Goal: Task Accomplishment & Management: Complete application form

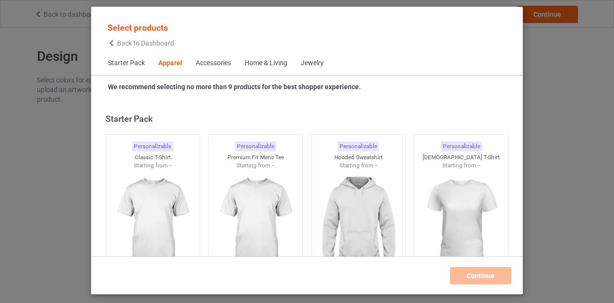
scroll to position [358, 0]
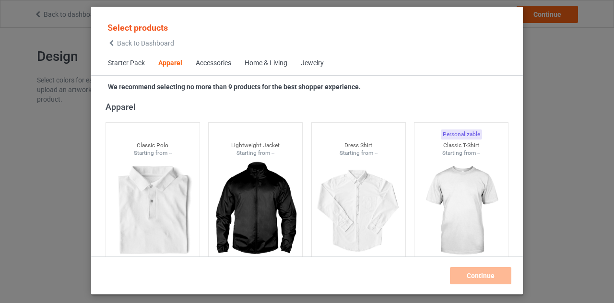
click at [113, 47] on icon at bounding box center [112, 43] width 8 height 7
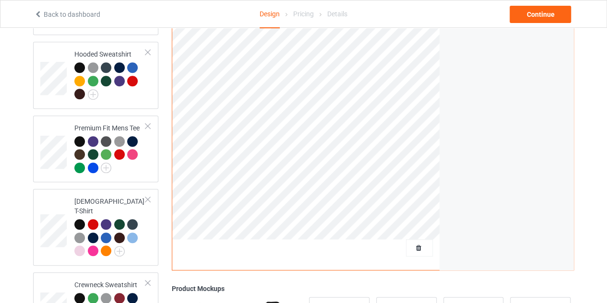
scroll to position [218, 0]
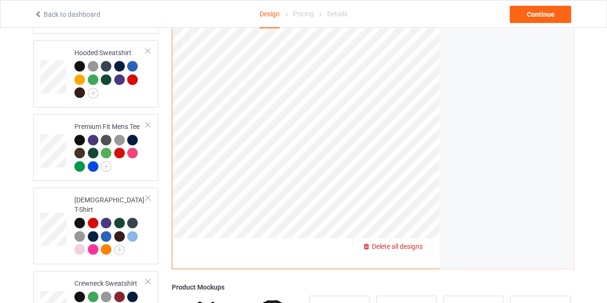
click at [418, 243] on span "Delete all designs" at bounding box center [397, 247] width 51 height 8
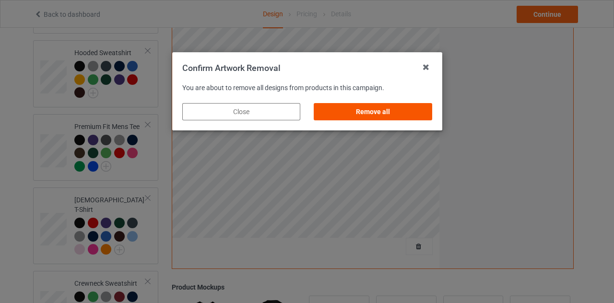
click at [369, 107] on div "Remove all" at bounding box center [373, 111] width 118 height 17
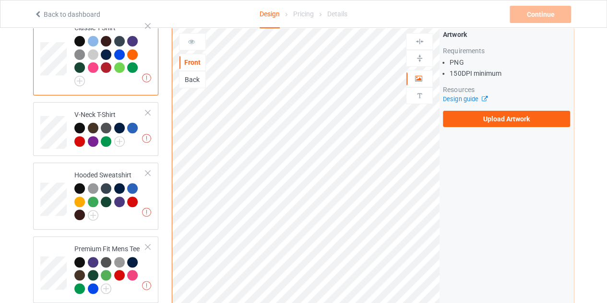
scroll to position [95, 0]
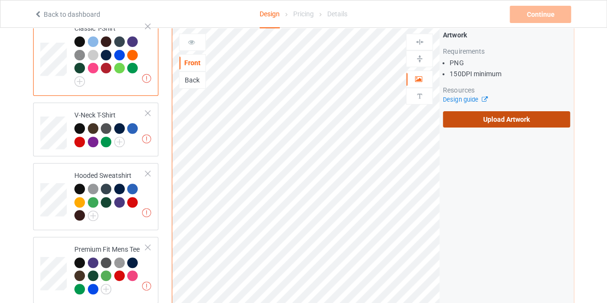
click at [507, 111] on label "Upload Artwork" at bounding box center [506, 119] width 127 height 16
click at [0, 0] on input "Upload Artwork" at bounding box center [0, 0] width 0 height 0
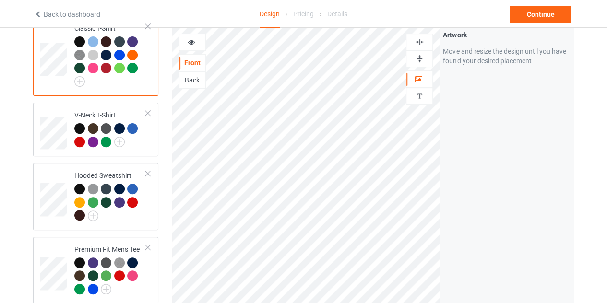
click at [418, 37] on img at bounding box center [419, 41] width 9 height 9
click at [192, 37] on icon at bounding box center [192, 40] width 8 height 7
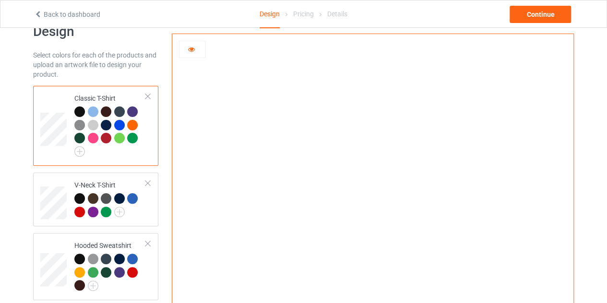
scroll to position [24, 0]
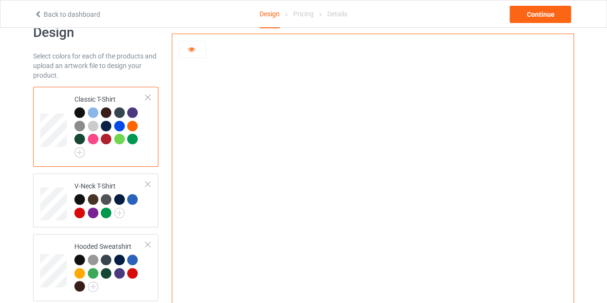
click at [188, 49] on icon at bounding box center [192, 48] width 8 height 7
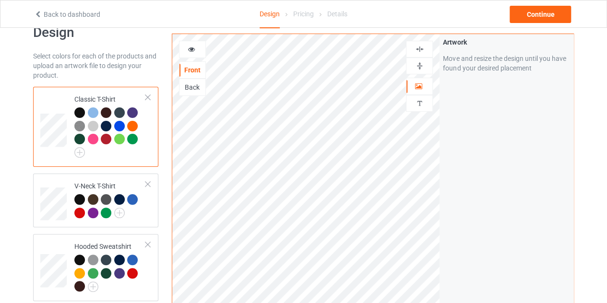
click at [188, 49] on icon at bounding box center [192, 48] width 8 height 7
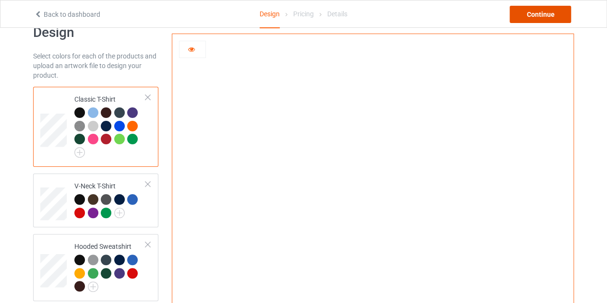
click at [549, 11] on div "Continue" at bounding box center [540, 14] width 61 height 17
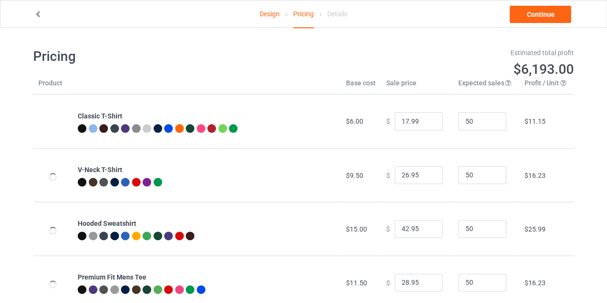
click at [272, 15] on link "Design" at bounding box center [270, 13] width 20 height 27
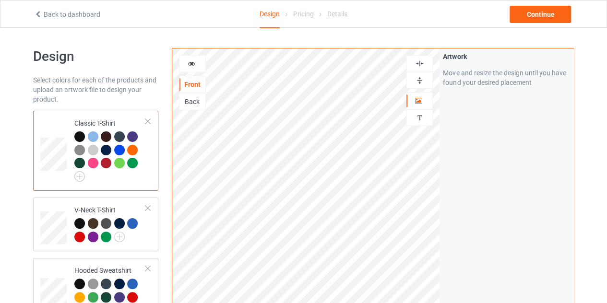
click at [199, 63] on div at bounding box center [193, 64] width 26 height 10
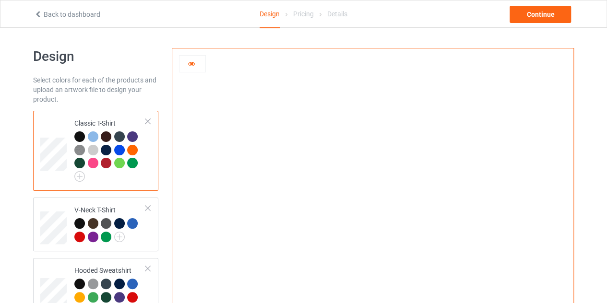
click at [373, 216] on img at bounding box center [373, 216] width 0 height 0
click at [199, 63] on div at bounding box center [193, 64] width 26 height 10
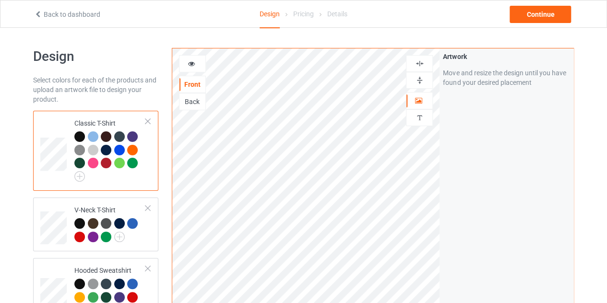
click at [191, 60] on icon at bounding box center [192, 62] width 8 height 7
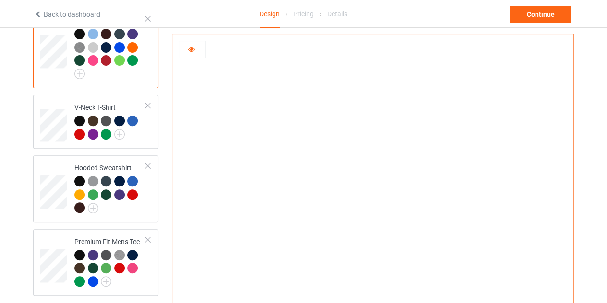
scroll to position [102, 0]
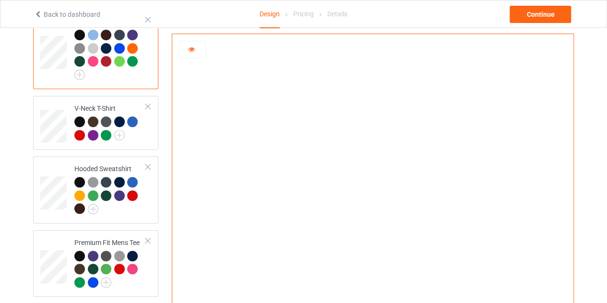
click at [90, 34] on div at bounding box center [93, 35] width 11 height 11
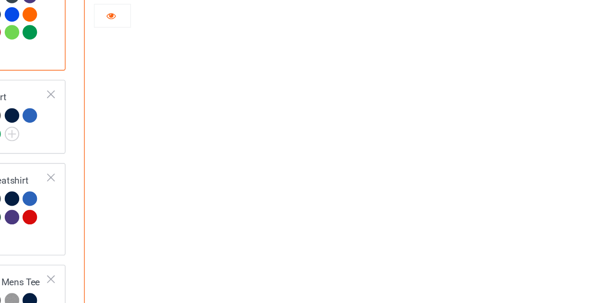
scroll to position [102, 0]
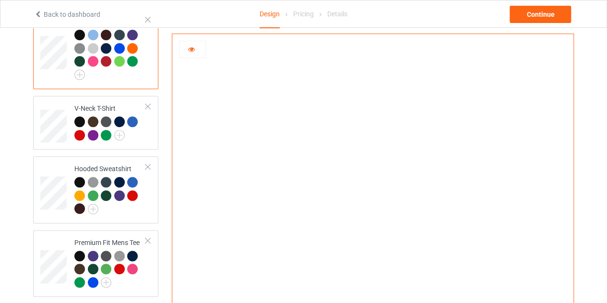
click at [405, 201] on img at bounding box center [372, 201] width 267 height 0
click at [106, 35] on div at bounding box center [106, 35] width 11 height 11
click at [76, 35] on div at bounding box center [79, 35] width 11 height 11
click at [96, 48] on div at bounding box center [93, 48] width 11 height 11
click at [79, 34] on div at bounding box center [79, 35] width 11 height 11
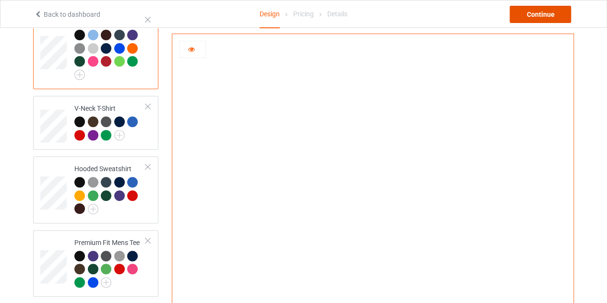
click at [534, 21] on div "Continue" at bounding box center [540, 14] width 61 height 17
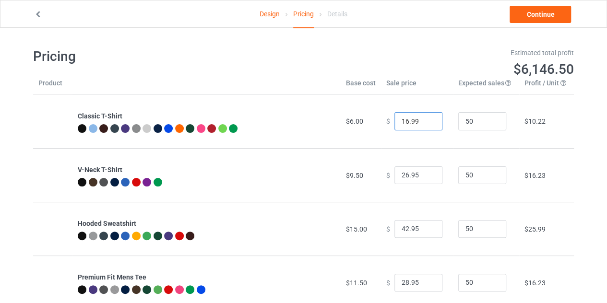
click at [426, 124] on input "16.99" at bounding box center [419, 121] width 48 height 18
click at [426, 124] on input "15.99" at bounding box center [419, 121] width 48 height 18
type input "14.99"
click at [426, 124] on input "14.99" at bounding box center [419, 121] width 48 height 18
click at [537, 16] on link "Continue" at bounding box center [540, 14] width 61 height 17
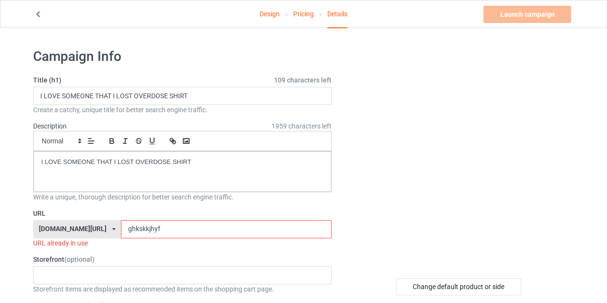
click at [168, 228] on input "ghkskkjhyf" at bounding box center [226, 229] width 210 height 18
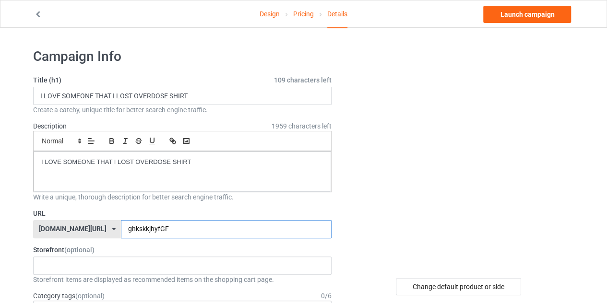
type input "ghkskkjhyfGF"
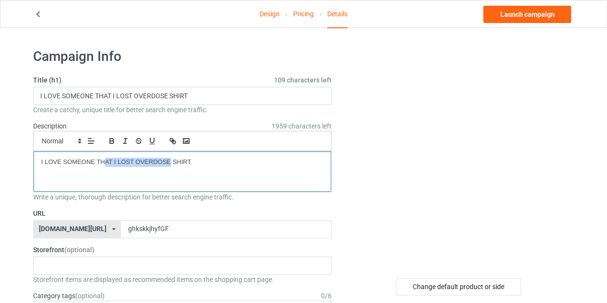
drag, startPoint x: 170, startPoint y: 160, endPoint x: 103, endPoint y: 160, distance: 67.2
click at [103, 160] on p "I LOVE SOMEONE THAT I LOST OVERDOSE SHIRT" at bounding box center [182, 162] width 282 height 9
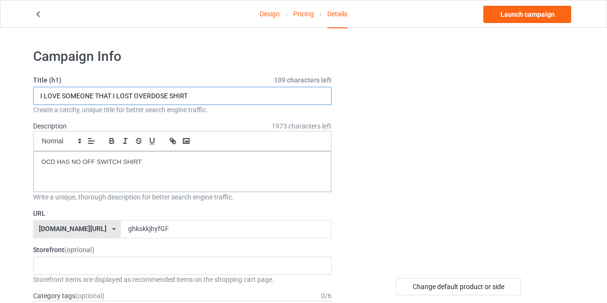
drag, startPoint x: 167, startPoint y: 93, endPoint x: 46, endPoint y: 96, distance: 120.5
click at [46, 96] on input "I LOVE SOMEONE THAT I LOST OVERDOSE SHIRT" at bounding box center [182, 96] width 299 height 18
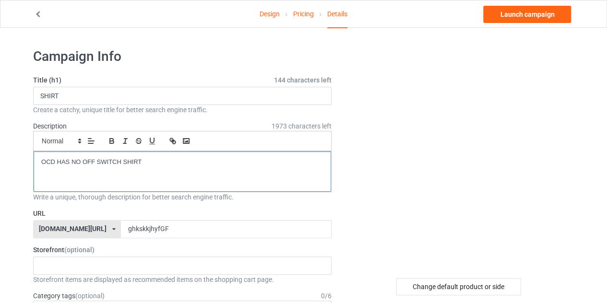
click at [53, 161] on p "OCD HAS NO OFF SWITCH SHIRT" at bounding box center [182, 162] width 282 height 9
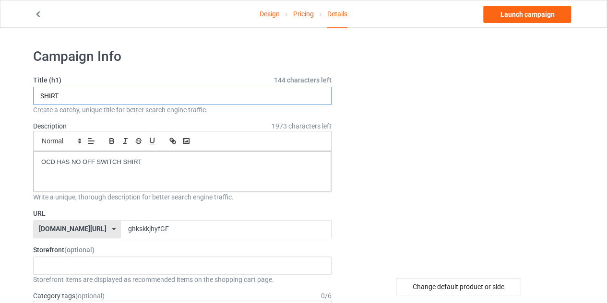
click at [42, 95] on input "SHIRT" at bounding box center [182, 96] width 299 height 18
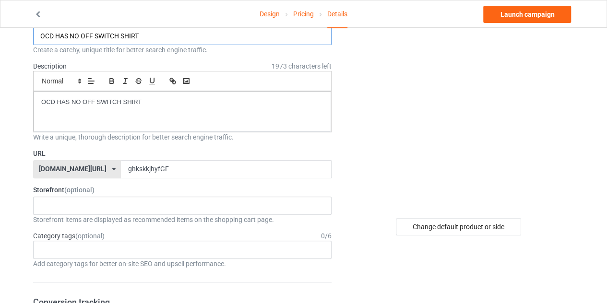
scroll to position [38, 0]
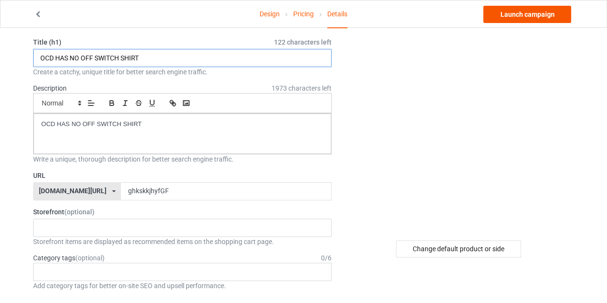
type input "OCD HAS NO OFF SWITCH SHIRT"
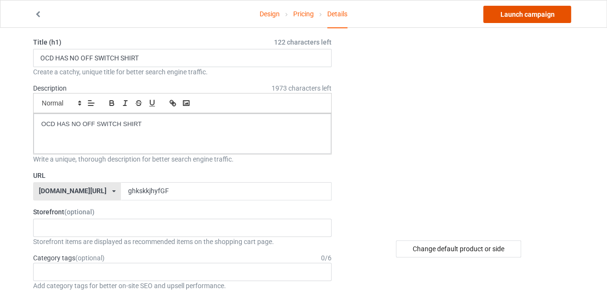
click at [526, 19] on link "Launch campaign" at bounding box center [527, 14] width 88 height 17
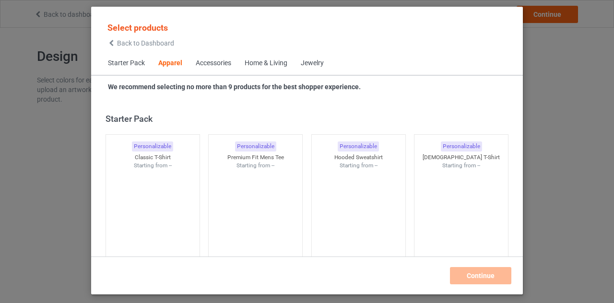
scroll to position [358, 0]
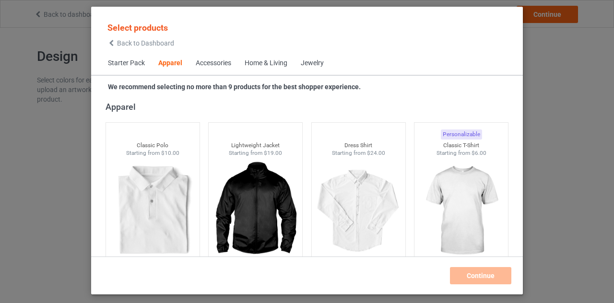
click at [112, 42] on icon at bounding box center [112, 43] width 8 height 7
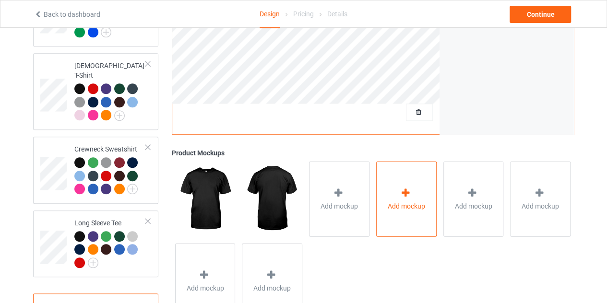
scroll to position [365, 0]
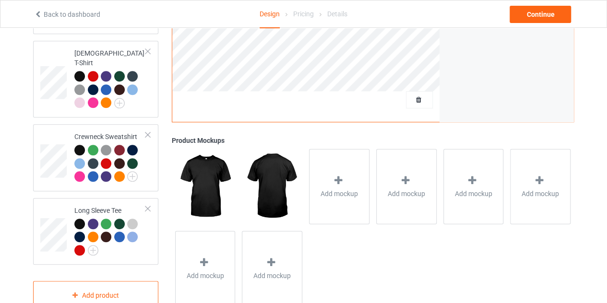
click at [423, 91] on div at bounding box center [419, 99] width 27 height 17
click at [420, 96] on span "Delete all designs" at bounding box center [397, 100] width 51 height 8
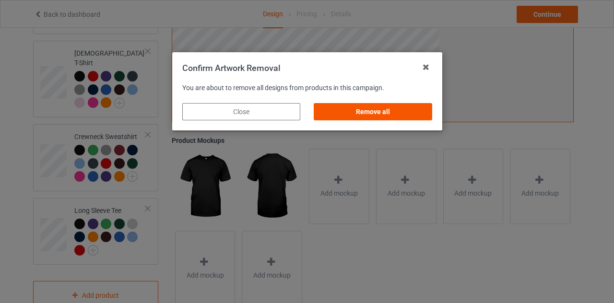
click at [360, 112] on div "Remove all" at bounding box center [373, 111] width 118 height 17
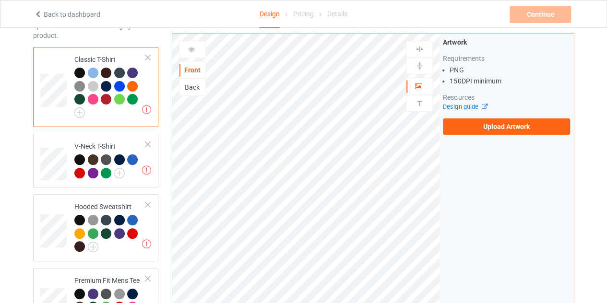
scroll to position [63, 0]
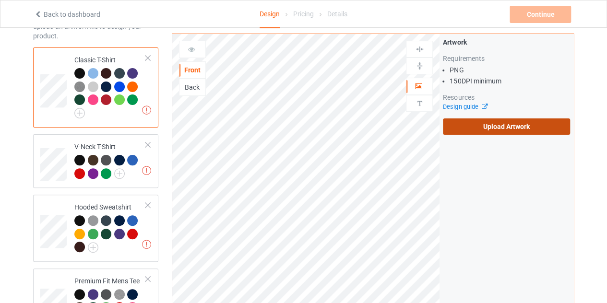
click at [479, 120] on label "Upload Artwork" at bounding box center [506, 127] width 127 height 16
click at [0, 0] on input "Upload Artwork" at bounding box center [0, 0] width 0 height 0
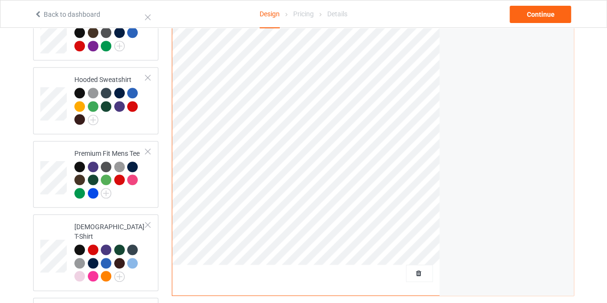
scroll to position [202, 0]
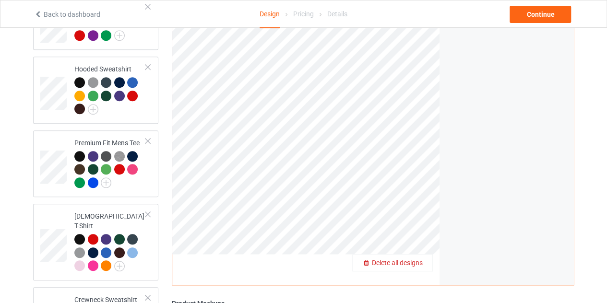
click at [424, 258] on div "Delete all designs" at bounding box center [393, 263] width 80 height 10
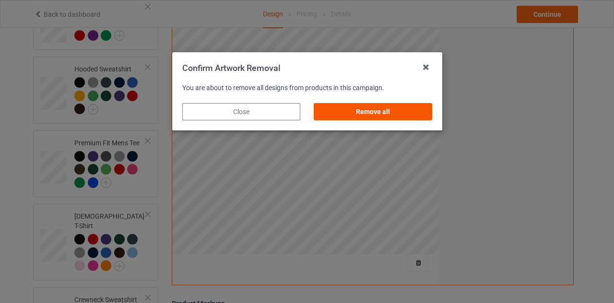
click at [384, 112] on div "Remove all" at bounding box center [373, 111] width 118 height 17
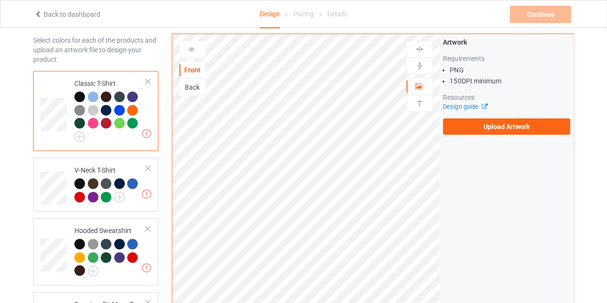
scroll to position [39, 0]
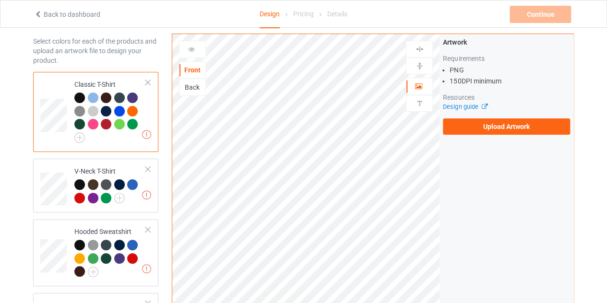
click at [195, 84] on div "Back" at bounding box center [193, 88] width 26 height 10
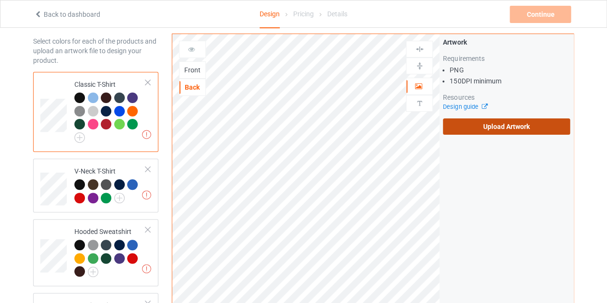
click at [489, 120] on label "Upload Artwork" at bounding box center [506, 127] width 127 height 16
click at [0, 0] on input "Upload Artwork" at bounding box center [0, 0] width 0 height 0
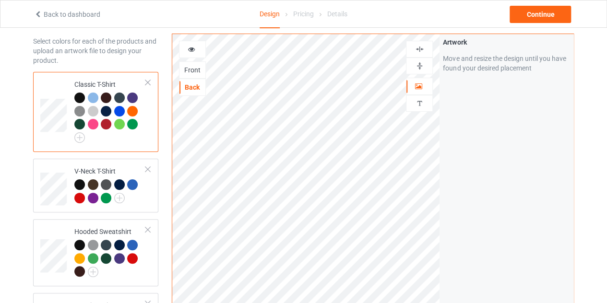
click at [188, 45] on icon at bounding box center [192, 48] width 8 height 7
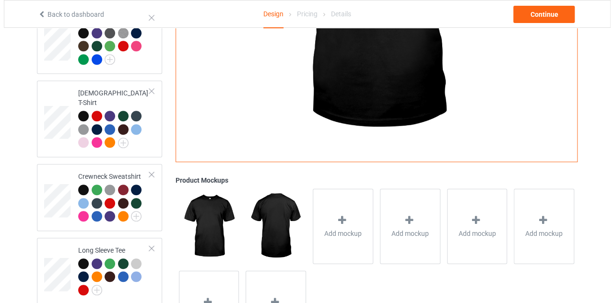
scroll to position [326, 0]
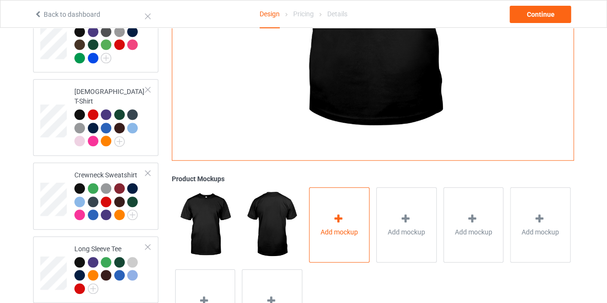
click at [335, 201] on div "Add mockup" at bounding box center [339, 224] width 60 height 75
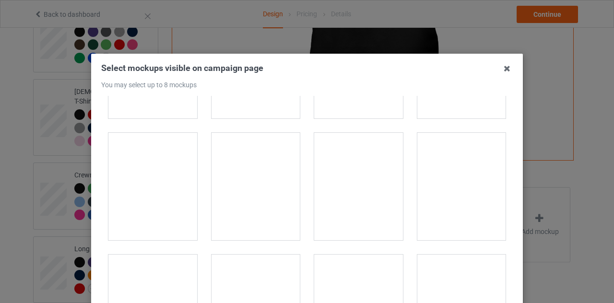
scroll to position [3630, 0]
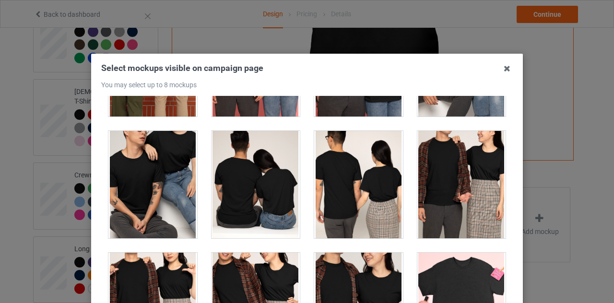
click at [270, 183] on div at bounding box center [256, 185] width 89 height 108
click at [377, 189] on div at bounding box center [358, 185] width 89 height 108
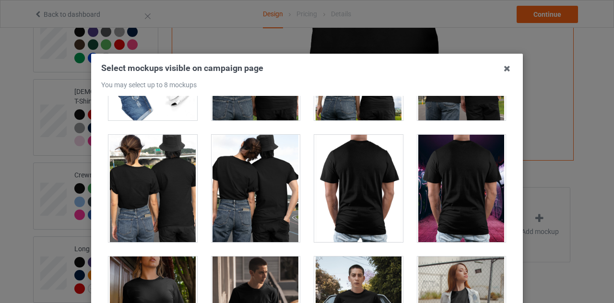
scroll to position [4723, 0]
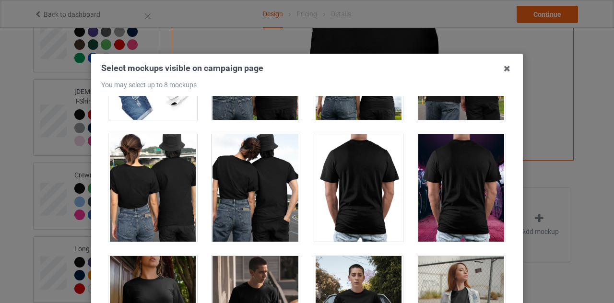
click at [148, 171] on div at bounding box center [152, 188] width 89 height 108
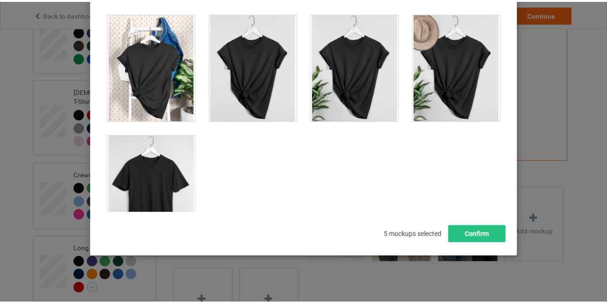
scroll to position [133, 0]
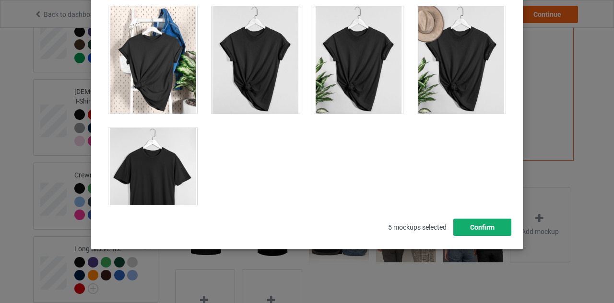
click at [475, 220] on button "Confirm" at bounding box center [483, 227] width 58 height 17
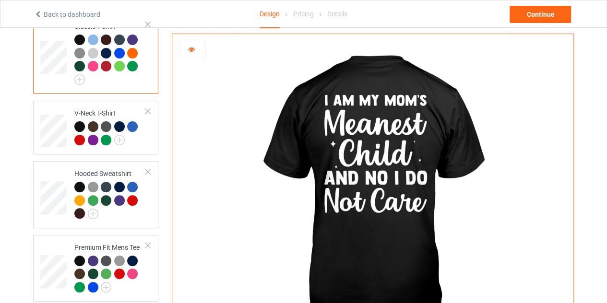
scroll to position [96, 0]
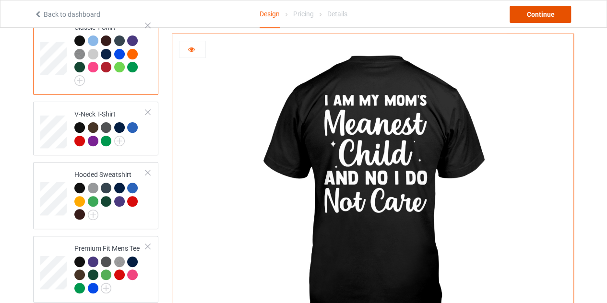
click at [548, 17] on div "Continue" at bounding box center [540, 14] width 61 height 17
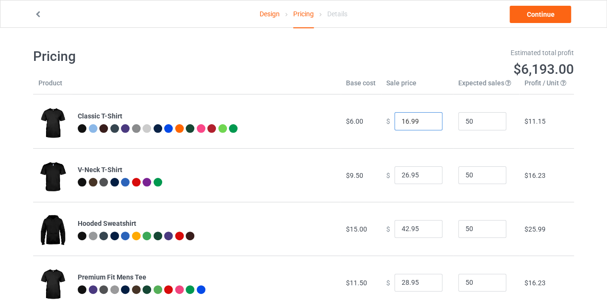
type input "16.99"
click at [427, 125] on input "16.99" at bounding box center [419, 121] width 48 height 18
click at [427, 233] on input "41.95" at bounding box center [419, 229] width 48 height 18
click at [427, 233] on input "40.95" at bounding box center [419, 229] width 48 height 18
click at [427, 233] on input "39.95" at bounding box center [419, 229] width 48 height 18
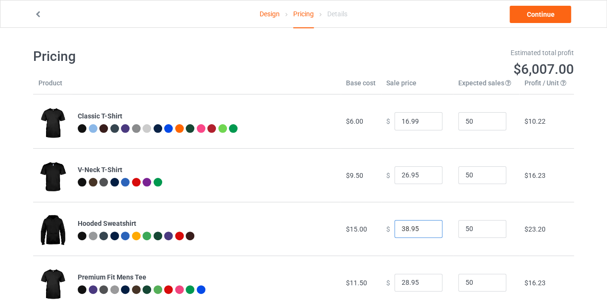
click at [427, 233] on input "38.95" at bounding box center [419, 229] width 48 height 18
click at [427, 233] on input "37.95" at bounding box center [419, 229] width 48 height 18
click at [427, 233] on input "36.95" at bounding box center [419, 229] width 48 height 18
click at [427, 233] on input "35.95" at bounding box center [419, 229] width 48 height 18
click at [427, 233] on input "34.95" at bounding box center [419, 229] width 48 height 18
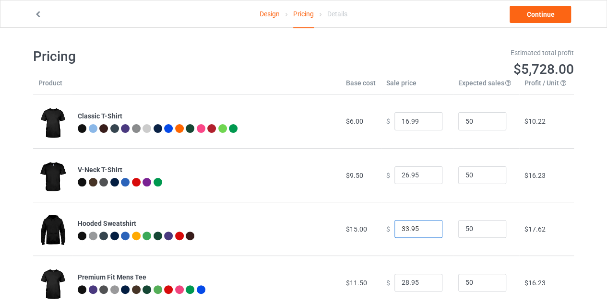
type input "33.95"
click at [427, 233] on input "33.95" at bounding box center [419, 229] width 48 height 18
click at [537, 23] on div "Design Pricing Details Continue" at bounding box center [303, 13] width 552 height 27
click at [535, 19] on link "Continue" at bounding box center [540, 14] width 61 height 17
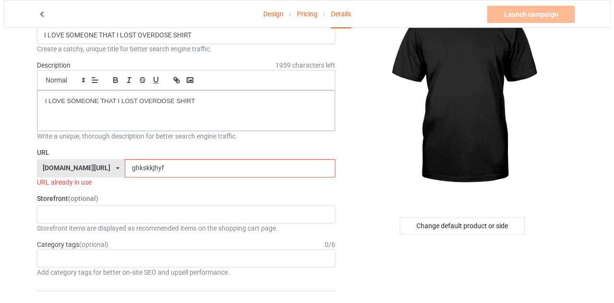
scroll to position [63, 0]
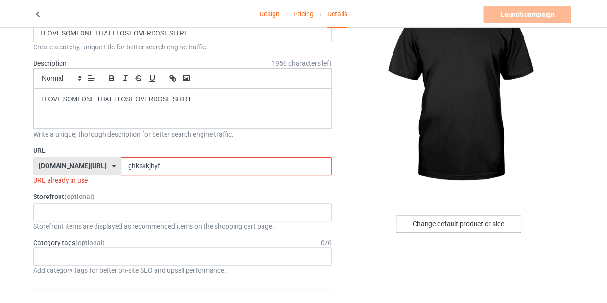
click at [458, 224] on div "Change default product or side" at bounding box center [458, 224] width 125 height 17
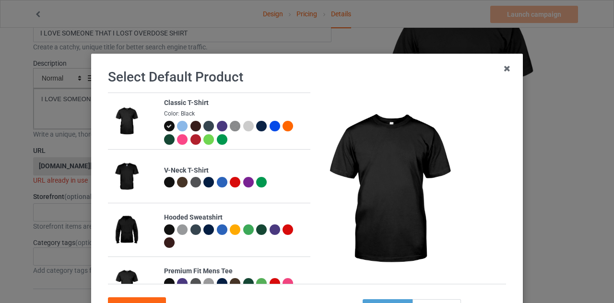
click at [177, 139] on div at bounding box center [182, 139] width 11 height 11
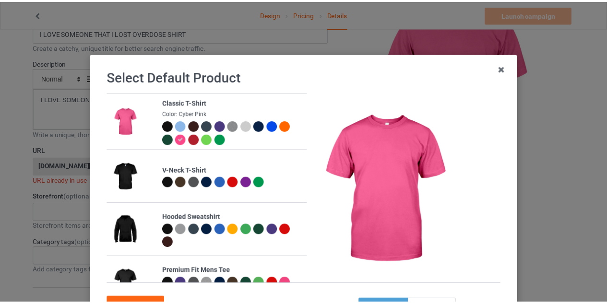
scroll to position [82, 0]
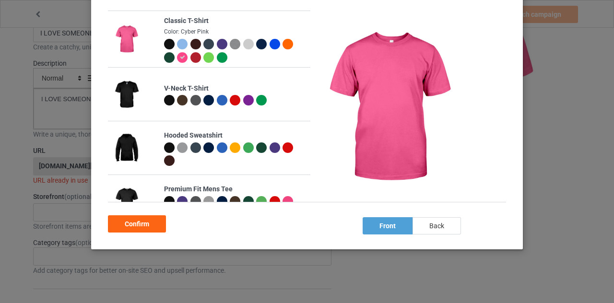
click at [419, 221] on div "back" at bounding box center [437, 225] width 48 height 17
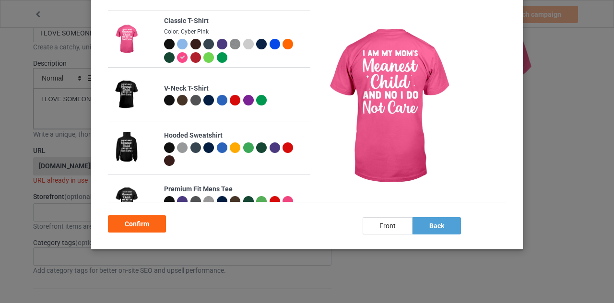
click at [166, 42] on div at bounding box center [169, 44] width 11 height 11
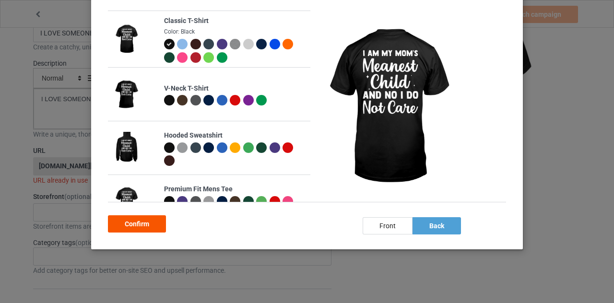
click at [140, 220] on div "Confirm" at bounding box center [137, 224] width 58 height 17
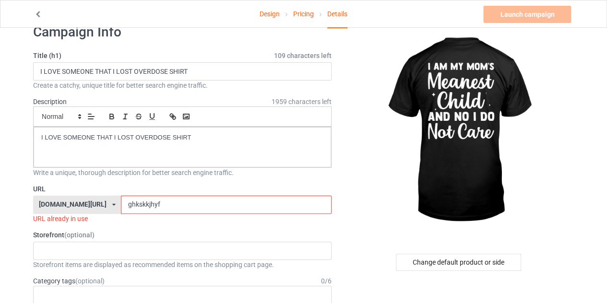
scroll to position [24, 0]
click at [205, 202] on input "ghkskkjhyf" at bounding box center [226, 205] width 210 height 18
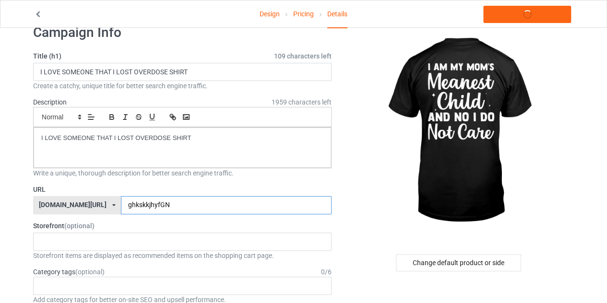
type input "ghkskkjhyfGN"
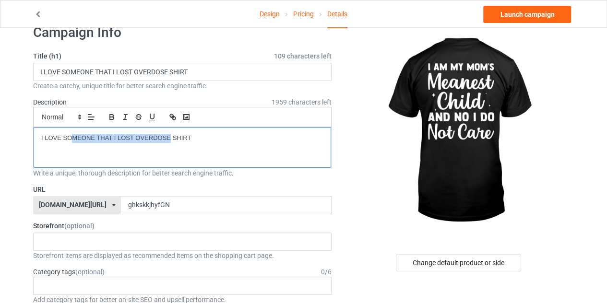
drag, startPoint x: 169, startPoint y: 133, endPoint x: 73, endPoint y: 140, distance: 96.7
click at [73, 140] on p "I LOVE SOMEONE THAT I LOST OVERDOSE SHIRT" at bounding box center [182, 138] width 282 height 9
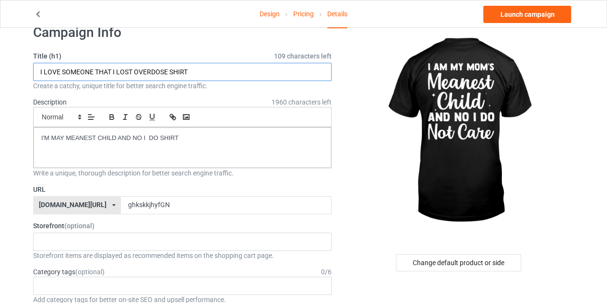
drag, startPoint x: 166, startPoint y: 73, endPoint x: 48, endPoint y: 78, distance: 117.7
click at [48, 78] on input "I LOVE SOMEONE THAT I LOST OVERDOSE SHIRT" at bounding box center [182, 72] width 299 height 18
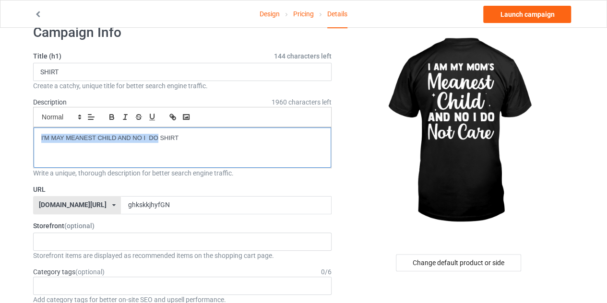
drag, startPoint x: 40, startPoint y: 135, endPoint x: 158, endPoint y: 139, distance: 118.1
click at [158, 139] on div "I'M MAY MEANEST CHILD AND NO I DO SHIRT" at bounding box center [183, 148] width 298 height 40
copy p "I'M MAY MEANEST CHILD AND NO I DO"
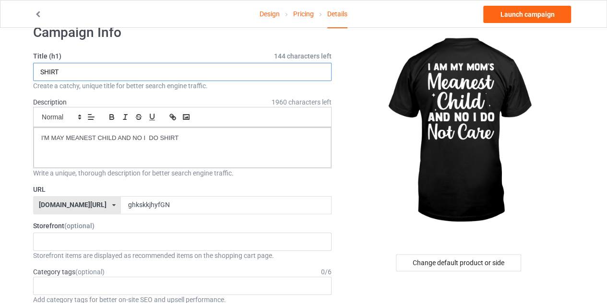
click at [41, 70] on input "SHIRT" at bounding box center [182, 72] width 299 height 18
paste input "I'M MAY MEANEST CHILD AND NO I DO"
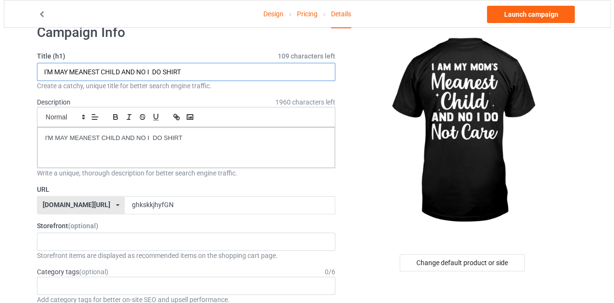
scroll to position [0, 0]
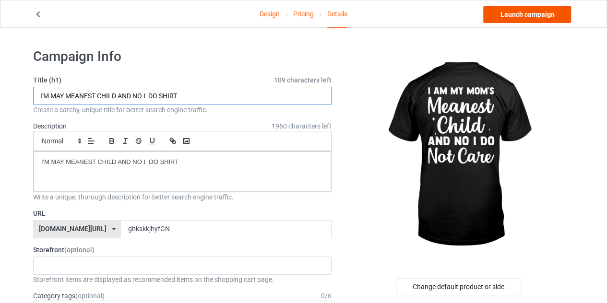
type input "I'M MAY MEANEST CHILD AND NO I DO SHIRT"
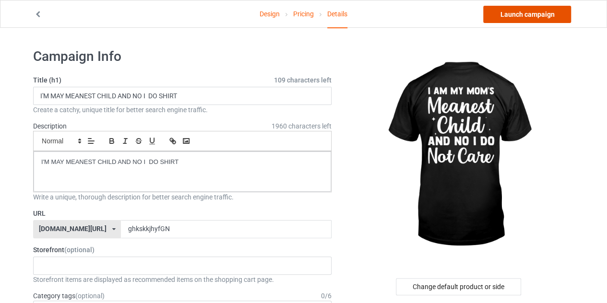
click at [544, 17] on link "Launch campaign" at bounding box center [527, 14] width 88 height 17
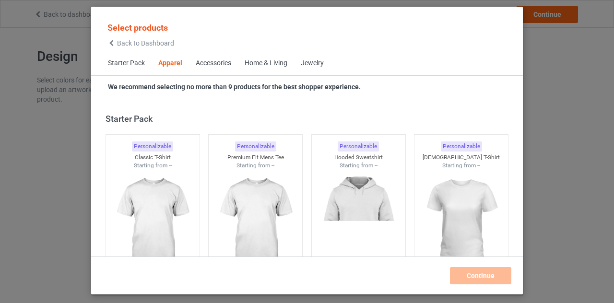
scroll to position [358, 0]
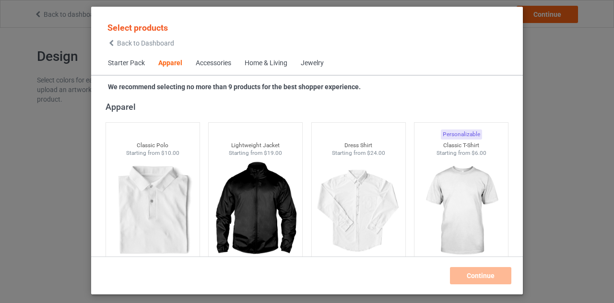
click at [111, 46] on icon at bounding box center [112, 43] width 8 height 7
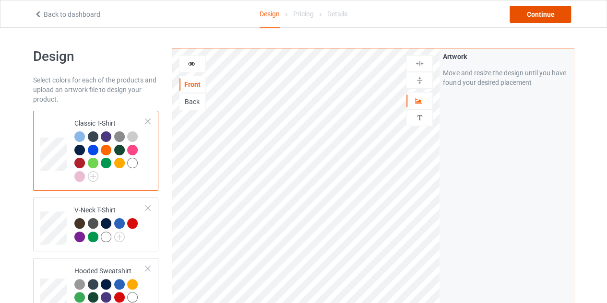
click at [540, 21] on div "Continue" at bounding box center [540, 14] width 61 height 17
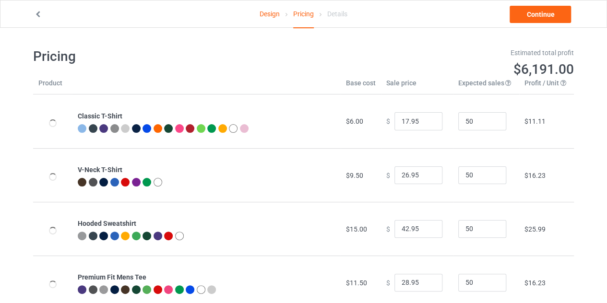
scroll to position [62, 0]
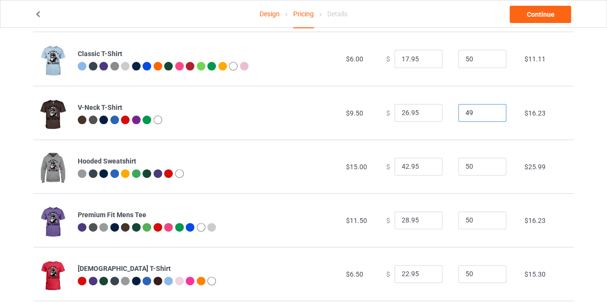
click at [491, 116] on input "49" at bounding box center [482, 113] width 48 height 18
click at [491, 116] on input "48" at bounding box center [482, 113] width 48 height 18
click at [491, 116] on input "47" at bounding box center [482, 113] width 48 height 18
click at [455, 143] on td "50" at bounding box center [486, 167] width 66 height 54
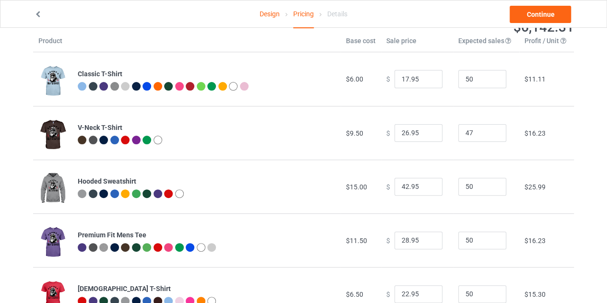
scroll to position [45, 0]
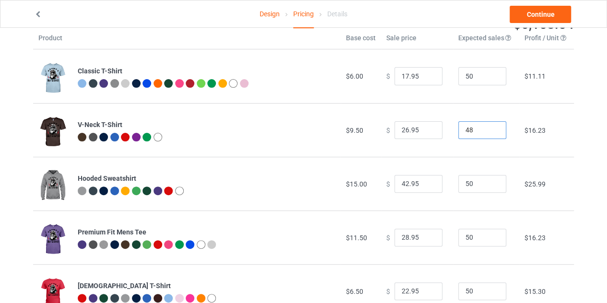
click at [491, 127] on input "48" at bounding box center [482, 130] width 48 height 18
click at [491, 127] on input "49" at bounding box center [482, 130] width 48 height 18
click at [491, 127] on input "50" at bounding box center [482, 130] width 48 height 18
click at [491, 127] on input "51" at bounding box center [482, 130] width 48 height 18
click at [491, 127] on input "52" at bounding box center [482, 130] width 48 height 18
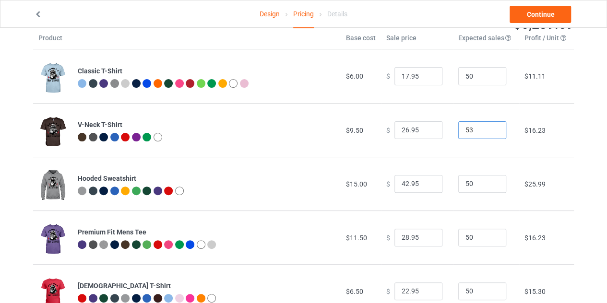
click at [491, 127] on input "53" at bounding box center [482, 130] width 48 height 18
click at [491, 127] on input "54" at bounding box center [482, 130] width 48 height 18
click at [491, 127] on input "55" at bounding box center [482, 130] width 48 height 18
type input "56"
click at [491, 127] on input "56" at bounding box center [482, 130] width 48 height 18
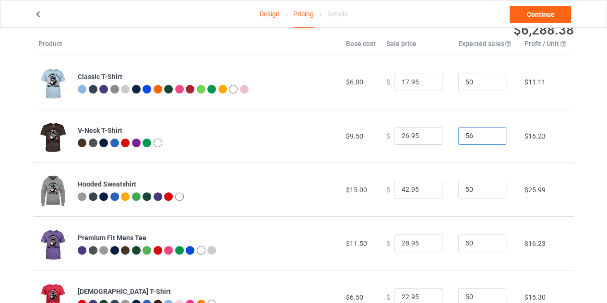
scroll to position [39, 0]
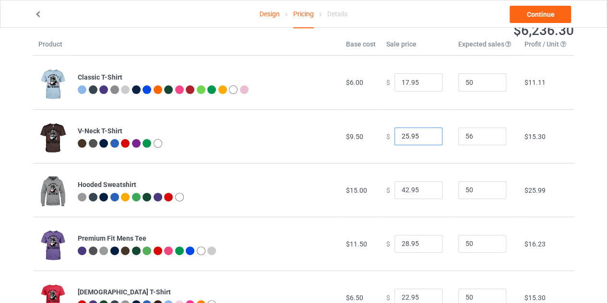
click at [430, 138] on input "25.95" at bounding box center [419, 137] width 48 height 18
click at [430, 138] on input "24.95" at bounding box center [419, 137] width 48 height 18
click at [426, 139] on input "23.95" at bounding box center [419, 137] width 48 height 18
click at [426, 139] on input "22.95" at bounding box center [419, 137] width 48 height 18
click at [426, 139] on input "21.95" at bounding box center [419, 137] width 48 height 18
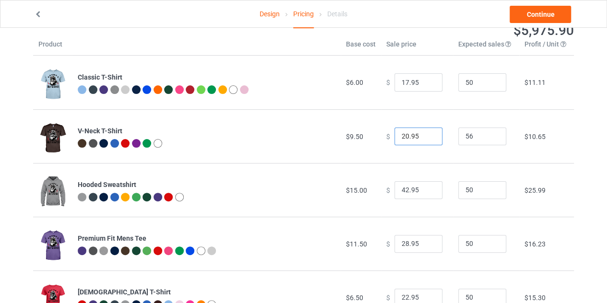
click at [426, 139] on input "20.95" at bounding box center [419, 137] width 48 height 18
click at [426, 139] on input "19.95" at bounding box center [419, 137] width 48 height 18
click at [427, 132] on input "20.95" at bounding box center [419, 137] width 48 height 18
click at [427, 139] on input "19.95" at bounding box center [419, 137] width 48 height 18
type input "18.95"
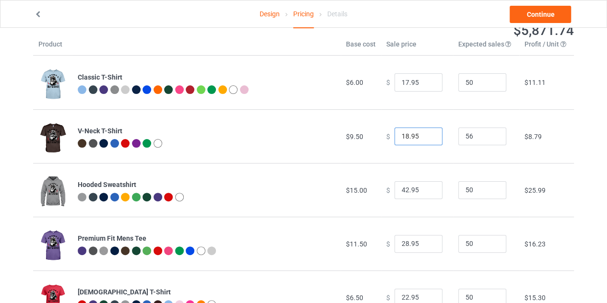
click at [429, 139] on input "18.95" at bounding box center [419, 137] width 48 height 18
click at [38, 15] on icon at bounding box center [38, 13] width 8 height 7
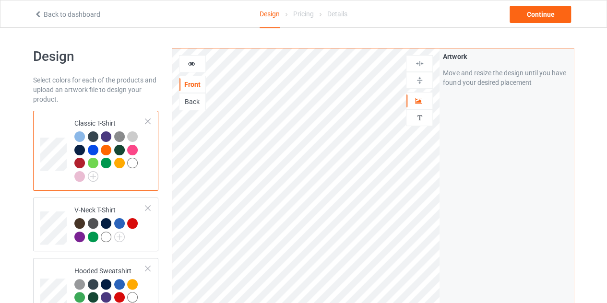
click at [38, 15] on icon at bounding box center [38, 13] width 8 height 7
